Goal: Task Accomplishment & Management: Manage account settings

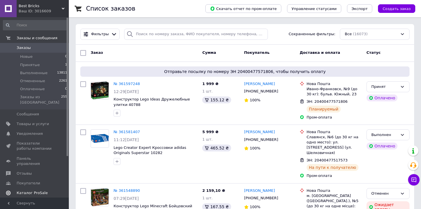
click at [43, 191] on span "Каталог ProSale" at bounding box center [35, 193] width 36 height 5
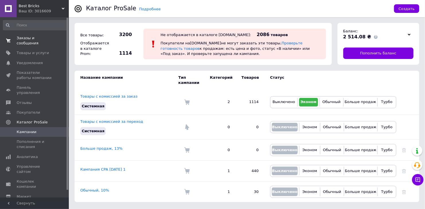
click at [46, 35] on link "Заказы и сообщения 0 0" at bounding box center [35, 40] width 71 height 15
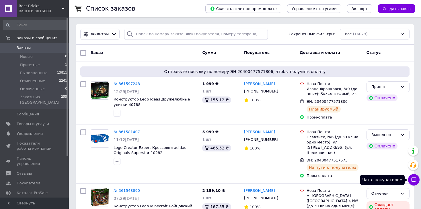
click at [413, 179] on icon at bounding box center [414, 180] width 6 height 6
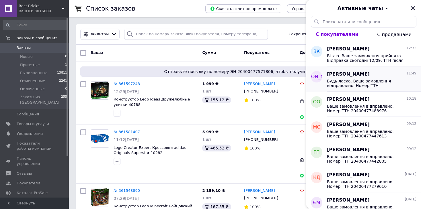
click at [381, 77] on div "[PERSON_NAME] 11:49" at bounding box center [371, 74] width 89 height 7
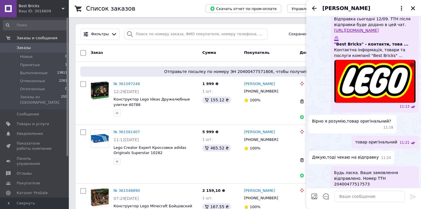
scroll to position [104, 0]
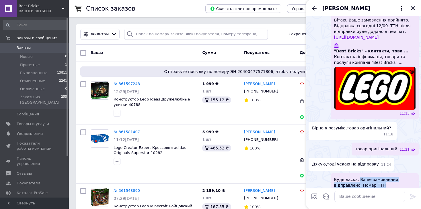
drag, startPoint x: 356, startPoint y: 169, endPoint x: 355, endPoint y: 172, distance: 3.7
click at [355, 177] on span "Будь ласка. Ваше замовлення відправлено. Номер ТТН 20400477517573" at bounding box center [374, 185] width 81 height 17
copy span "Ваше замовлення відправлено. Номер ТТН"
click at [411, 8] on icon "Закрыть" at bounding box center [412, 8] width 5 height 5
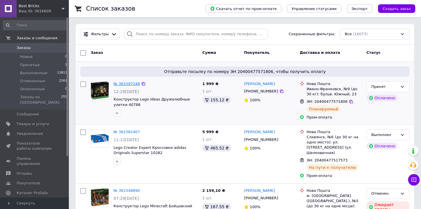
click at [123, 86] on link "№ 361597248" at bounding box center [127, 84] width 26 height 4
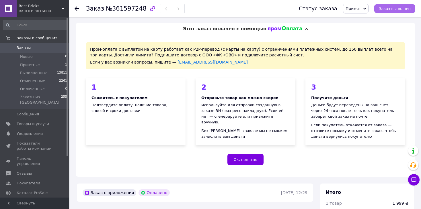
click at [389, 8] on span "Заказ выполнен" at bounding box center [395, 9] width 32 height 4
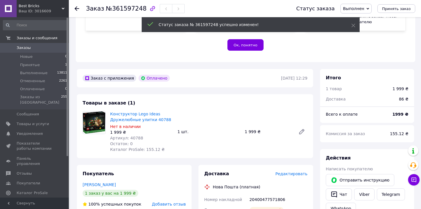
scroll to position [172, 0]
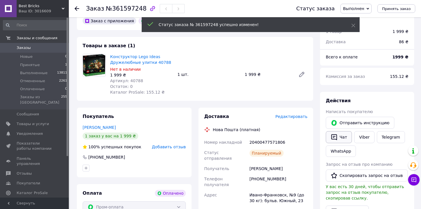
click at [337, 136] on button "Чат" at bounding box center [339, 137] width 26 height 12
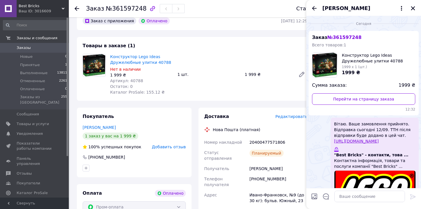
scroll to position [32, 0]
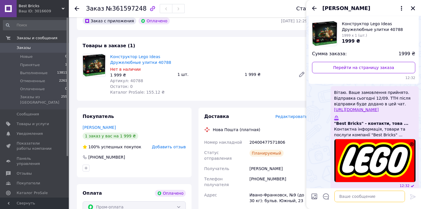
click at [350, 198] on textarea at bounding box center [369, 196] width 71 height 11
paste textarea "Ваше замовлення відправлено. Номер ТТН"
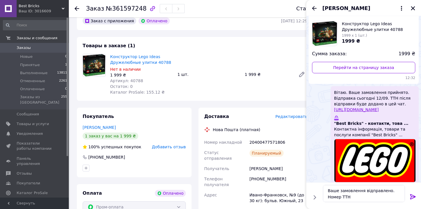
click at [266, 143] on div "20400477571806" at bounding box center [278, 142] width 60 height 10
click at [266, 142] on div "20400477571806" at bounding box center [278, 142] width 60 height 10
copy div "20400477571806"
click at [347, 196] on textarea "Ваше замовлення відправлено. Номер ТТН" at bounding box center [364, 193] width 82 height 17
paste textarea "20400477571806"
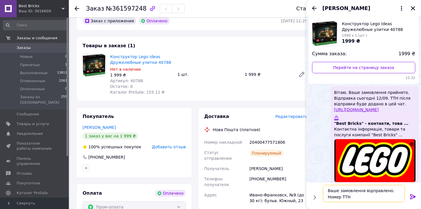
type textarea "Ваше замовлення відправлено. Номер ТТН 20400477571806"
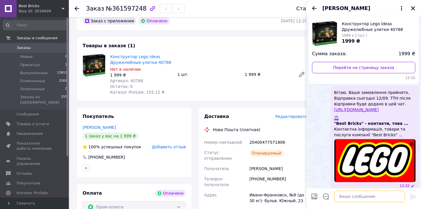
scroll to position [58, 0]
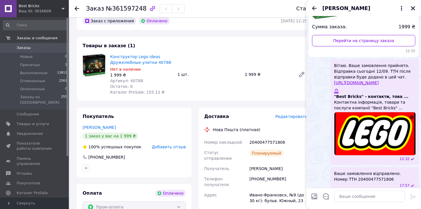
click at [414, 9] on icon "Закрыть" at bounding box center [413, 8] width 4 height 4
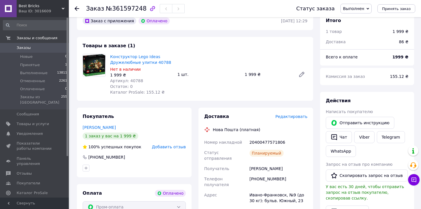
click at [77, 9] on icon at bounding box center [77, 8] width 5 height 5
